Goal: Transaction & Acquisition: Purchase product/service

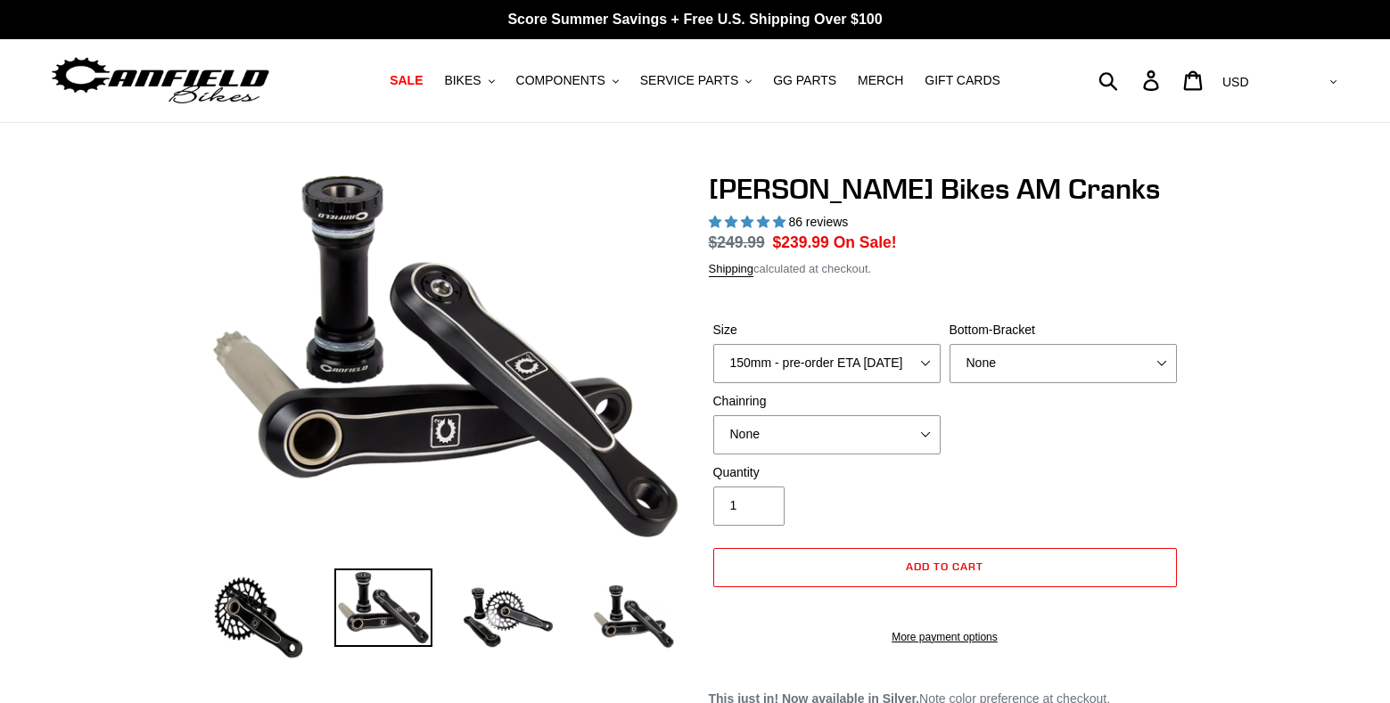
select select "highest-rating"
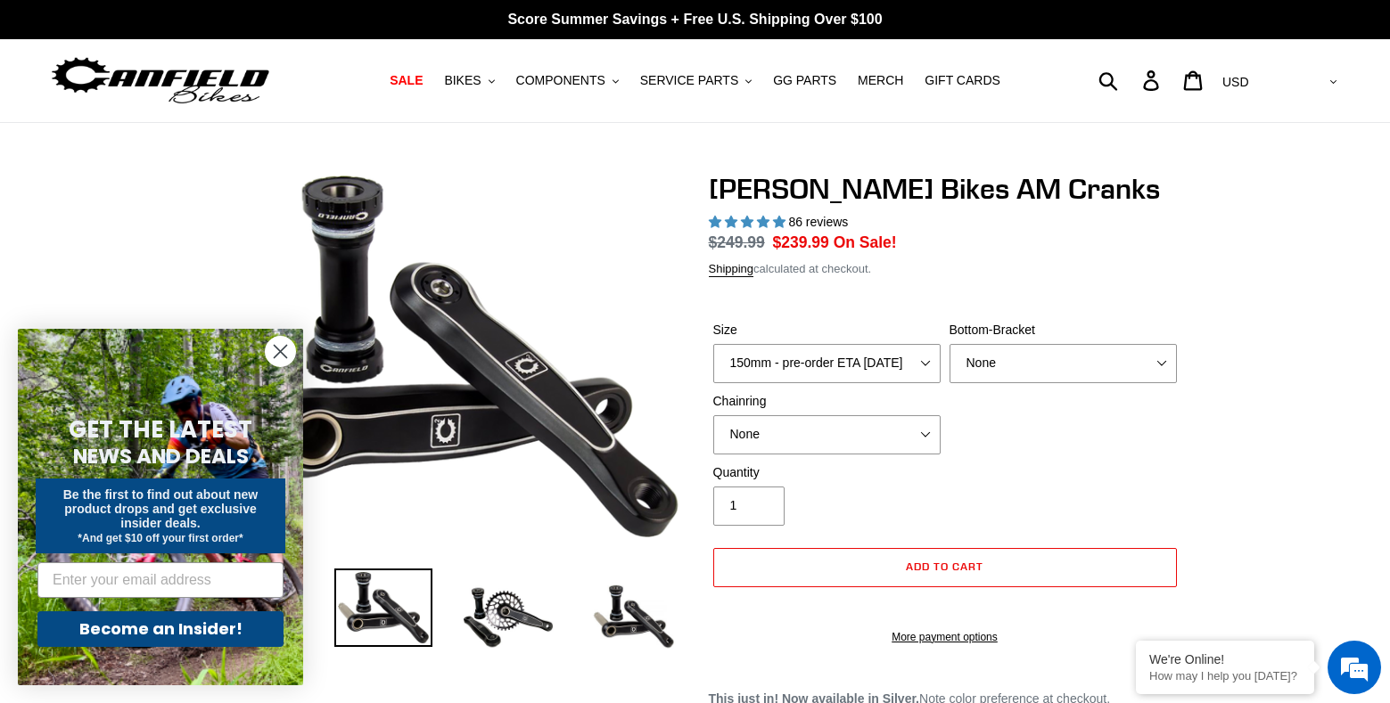
click at [283, 344] on circle "Close dialog" at bounding box center [280, 351] width 29 height 29
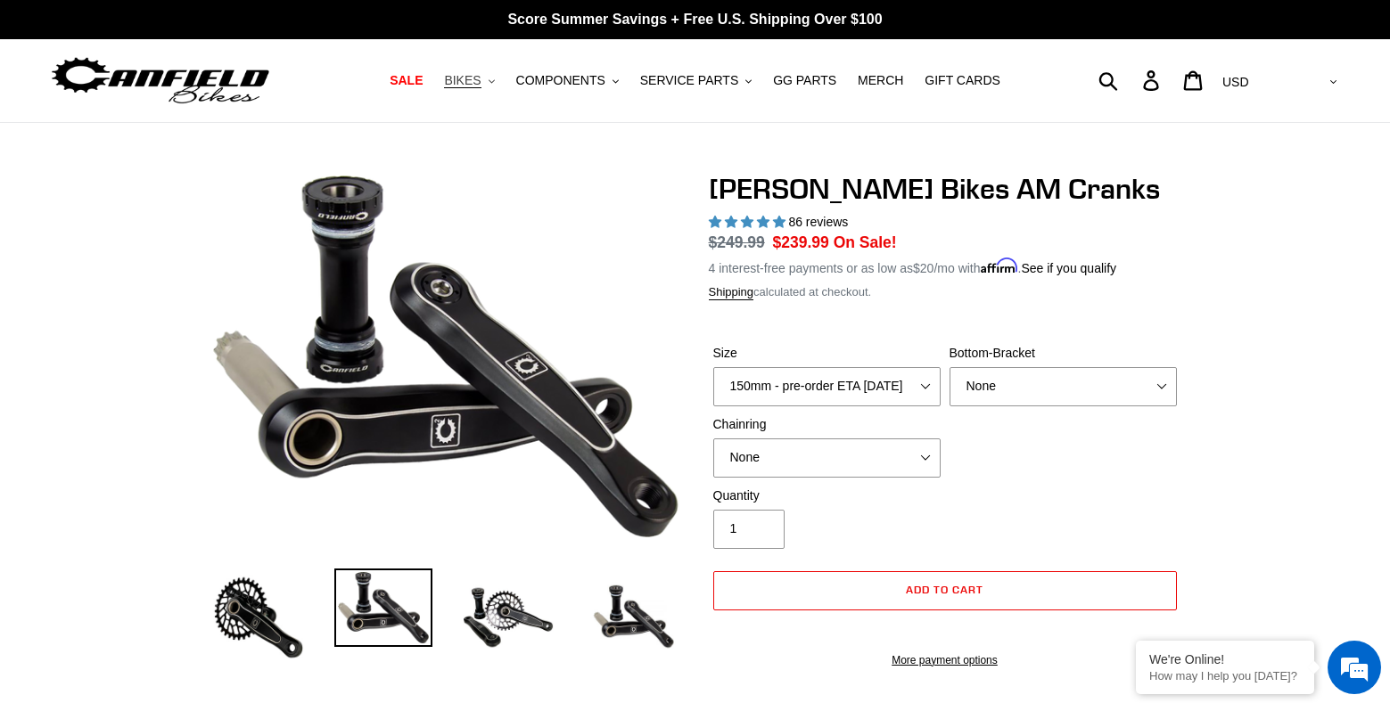
click at [475, 81] on span "BIKES" at bounding box center [462, 80] width 37 height 15
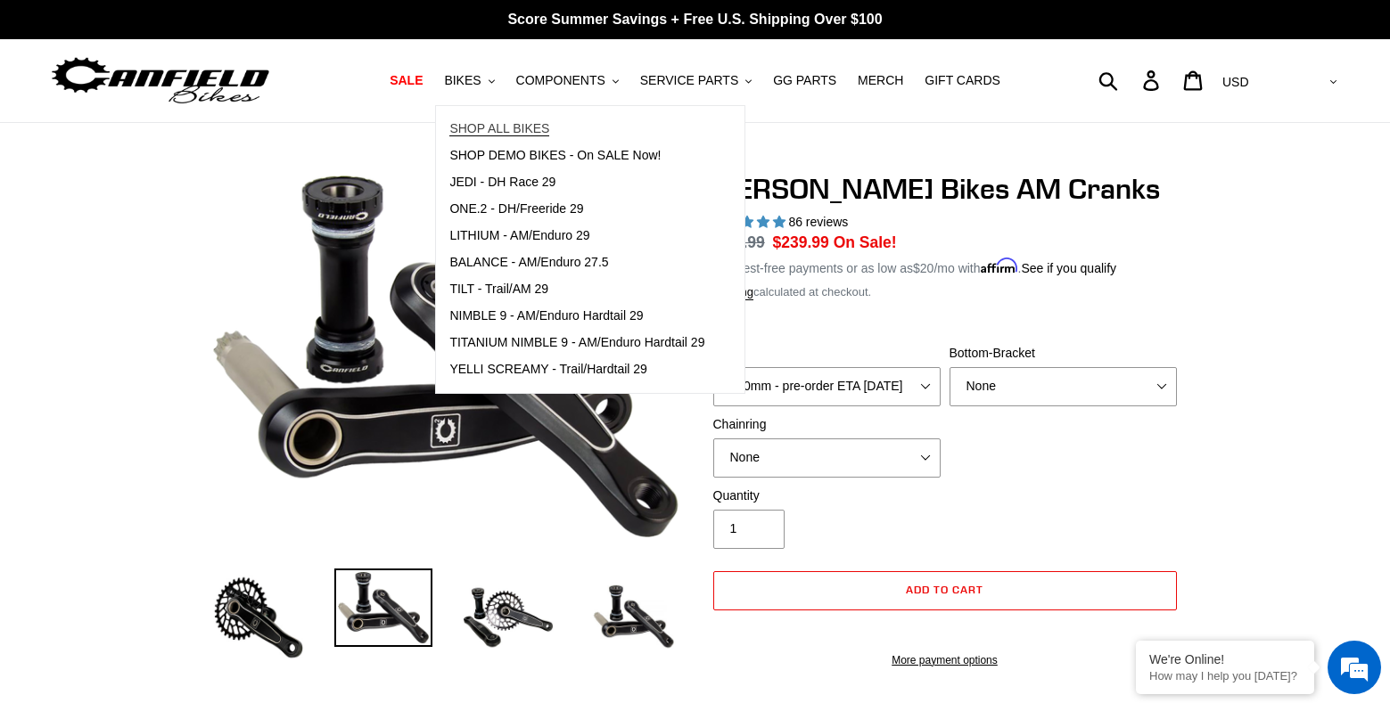
click at [485, 126] on span "SHOP ALL BIKES" at bounding box center [499, 128] width 100 height 15
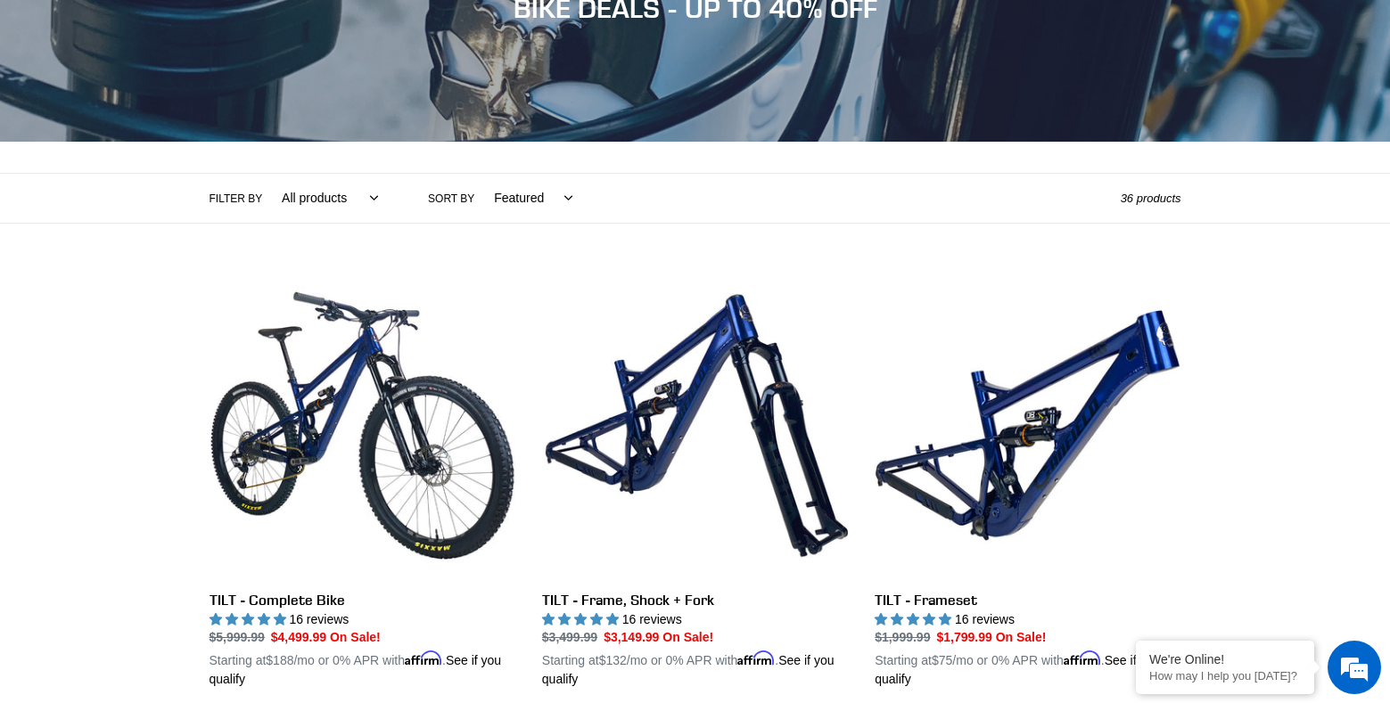
scroll to position [239, 0]
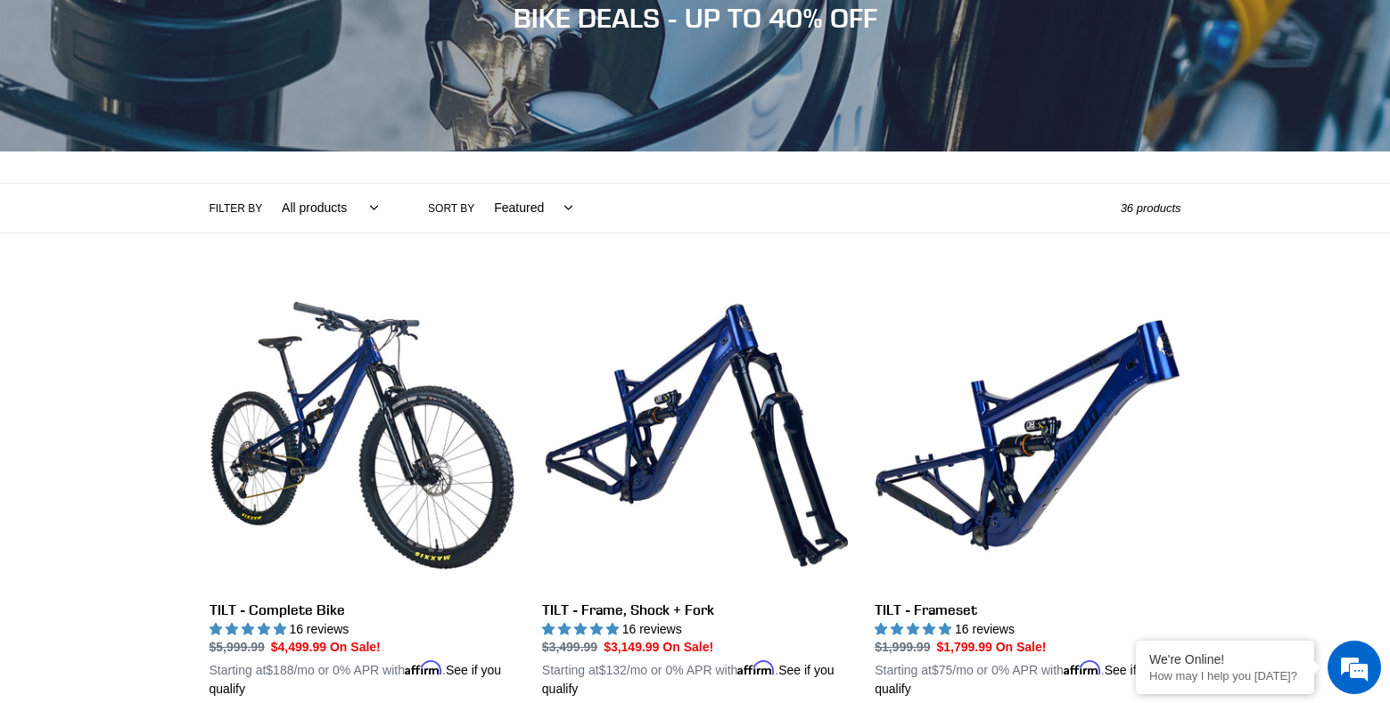
click at [524, 203] on select "Featured Best selling Alphabetically, A-Z Alphabetically, Z-A Price, low to hig…" at bounding box center [529, 208] width 102 height 49
select select "price-ascending"
click at [478, 184] on select "Featured Best selling Alphabetically, A-Z Alphabetically, Z-A Price, low to hig…" at bounding box center [529, 208] width 102 height 49
